Goal: Information Seeking & Learning: Understand process/instructions

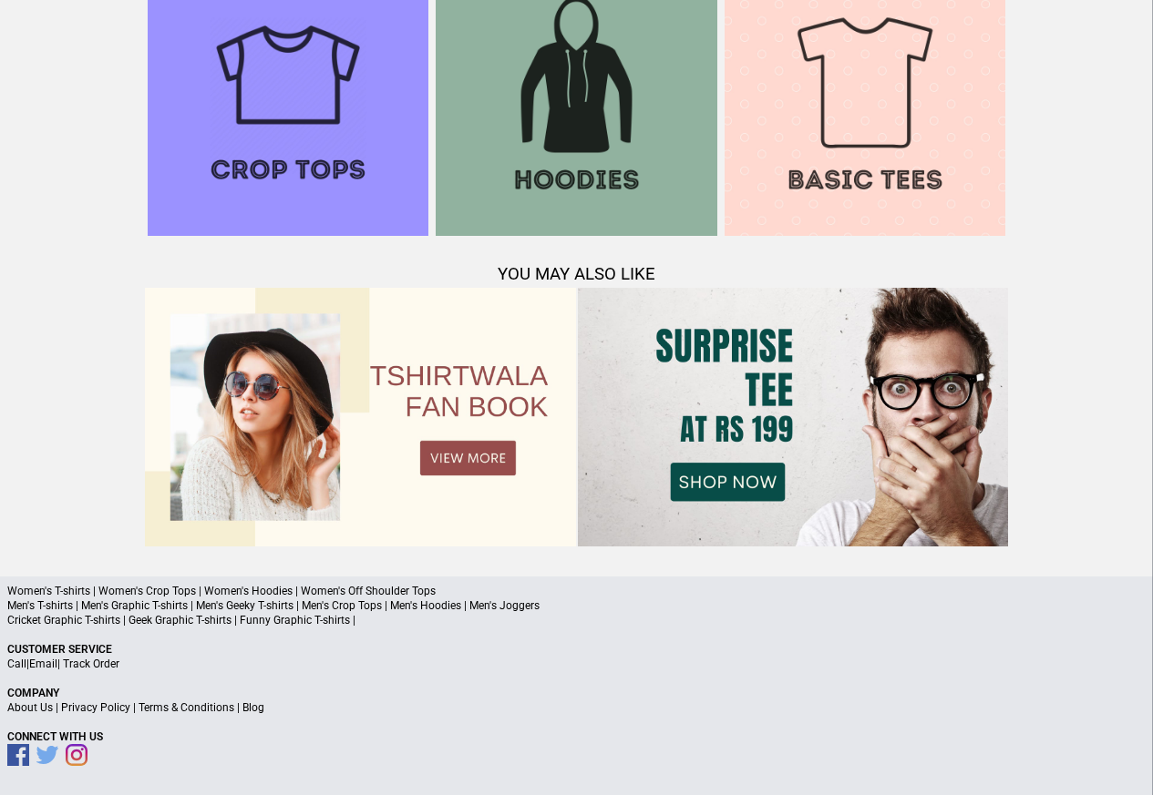
scroll to position [1758, 0]
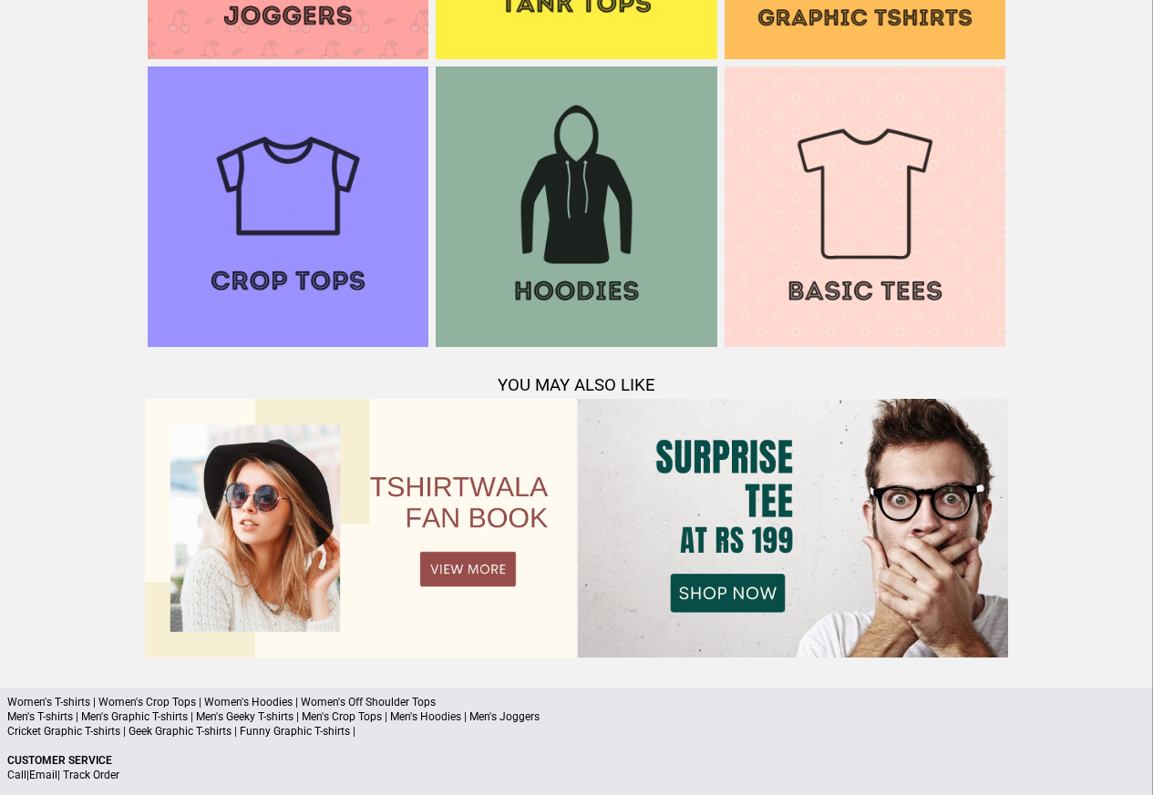
scroll to position [1912, 0]
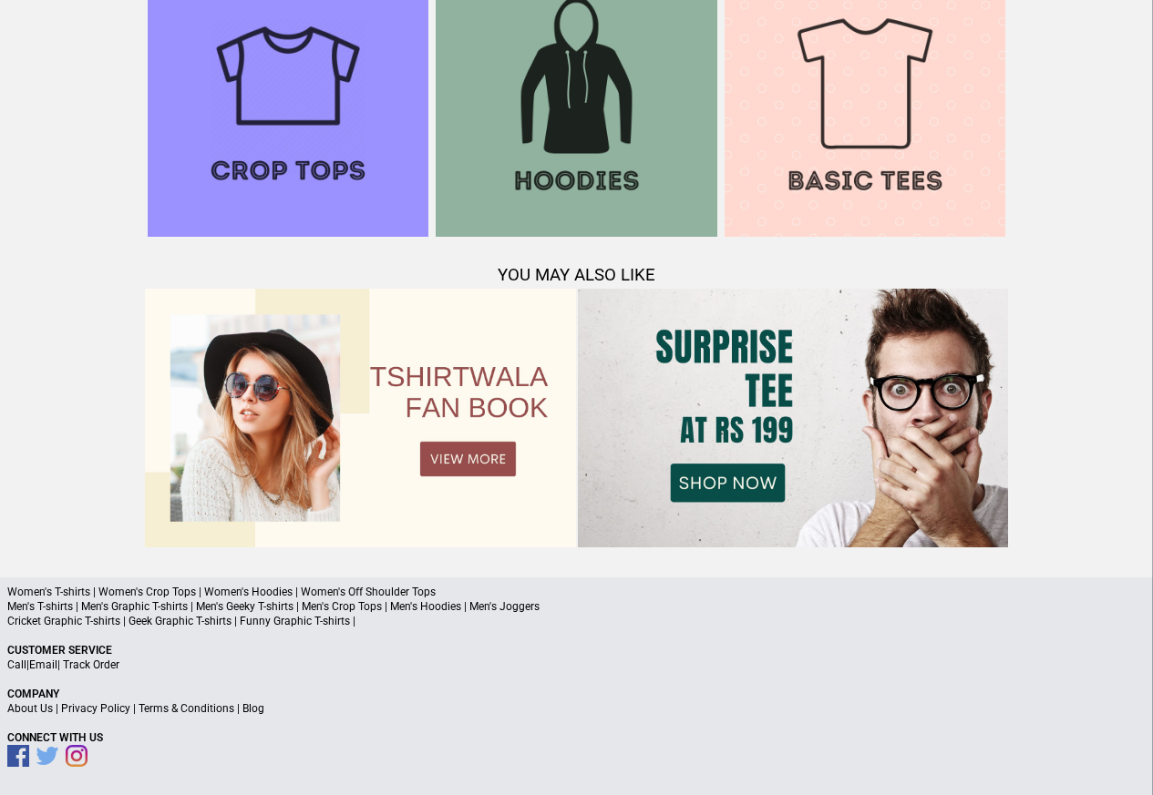
click at [173, 706] on link "Terms & Conditions" at bounding box center [186, 708] width 96 height 13
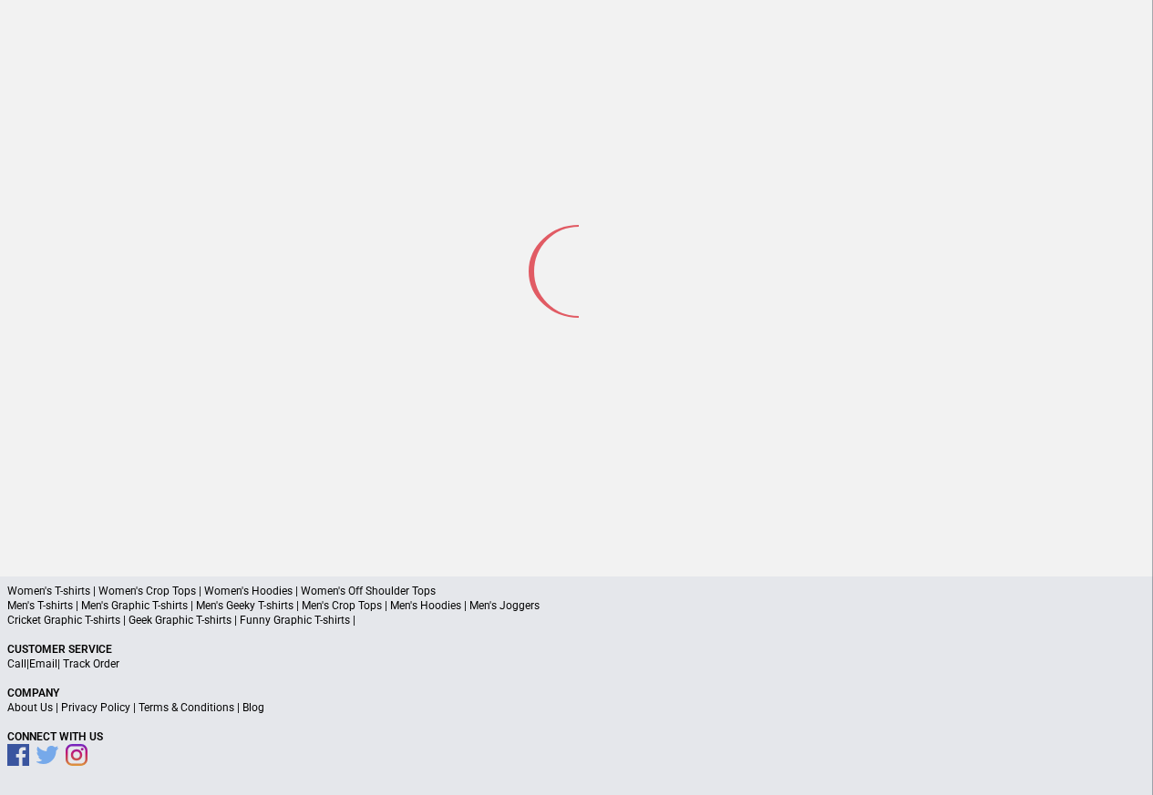
scroll to position [87, 0]
